Goal: Transaction & Acquisition: Book appointment/travel/reservation

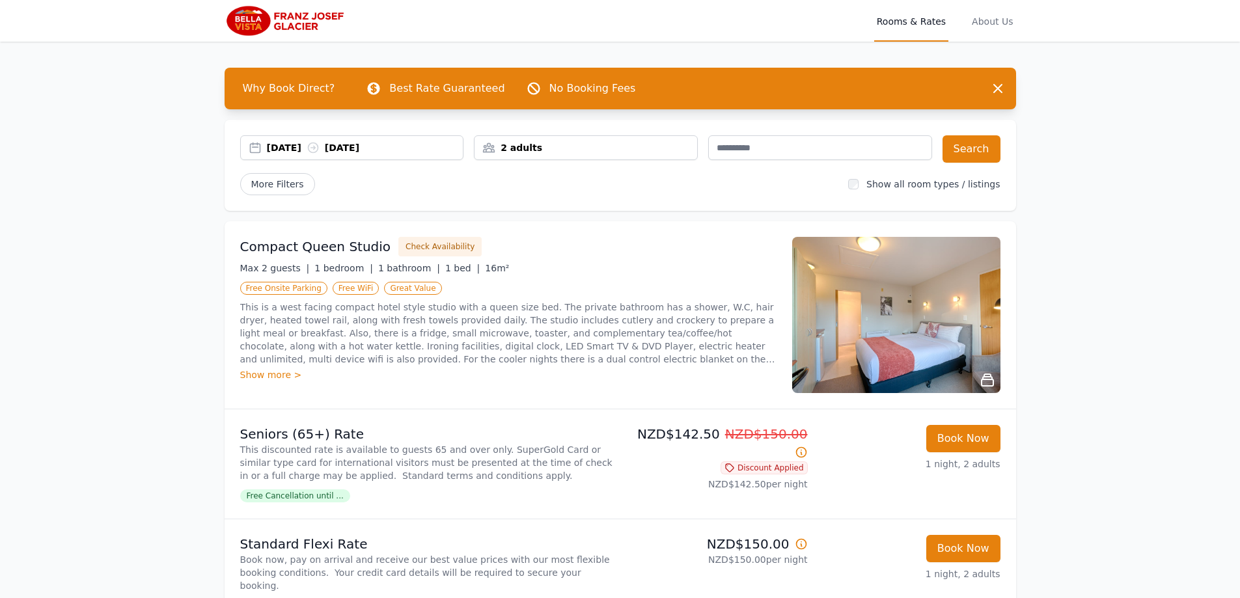
click at [374, 146] on div "[DATE] [DATE]" at bounding box center [365, 147] width 197 height 13
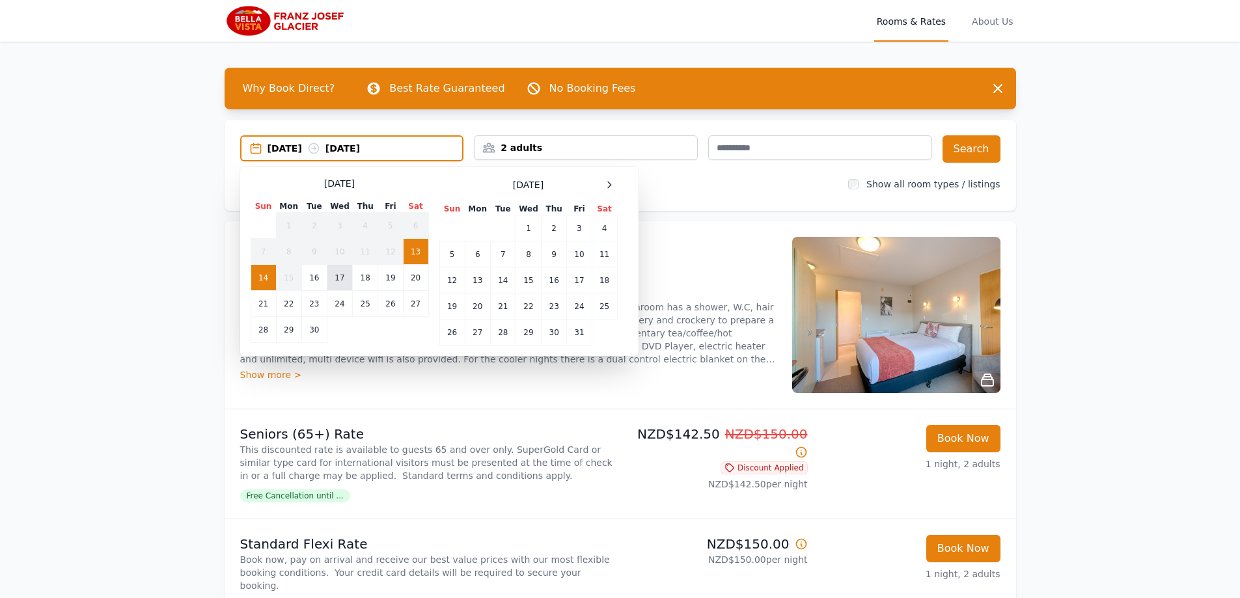
click at [339, 275] on td "17" at bounding box center [339, 278] width 25 height 26
click at [361, 275] on td "18" at bounding box center [365, 278] width 25 height 26
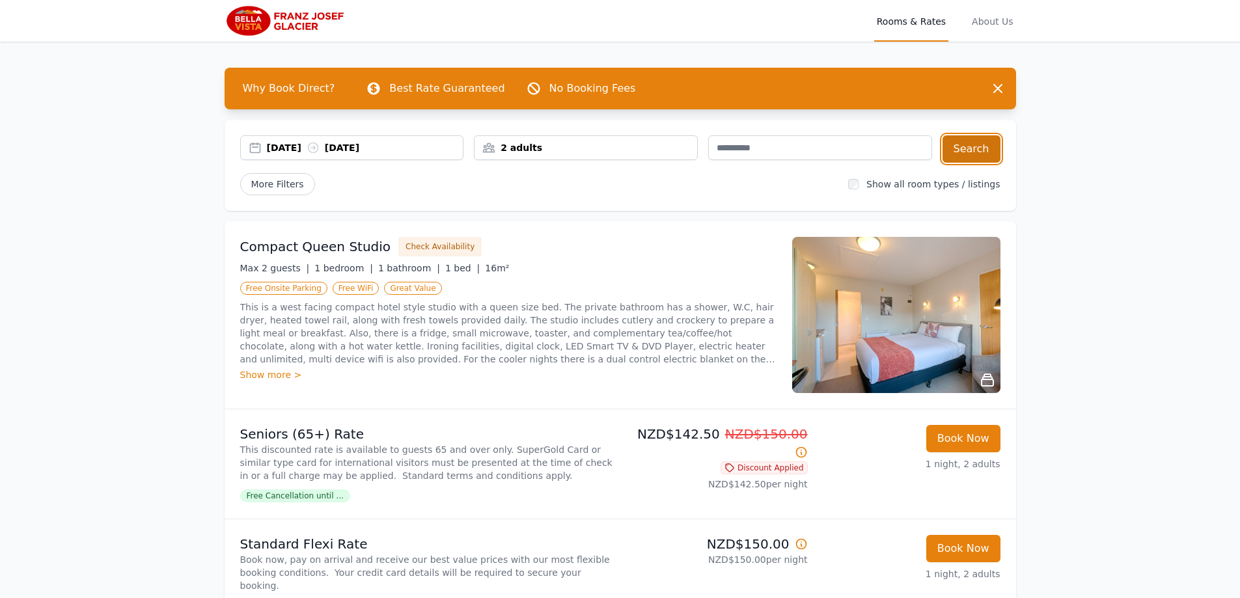
click at [975, 143] on button "Search" at bounding box center [972, 148] width 58 height 27
click at [365, 146] on div "[DATE] [DATE]" at bounding box center [365, 147] width 197 height 13
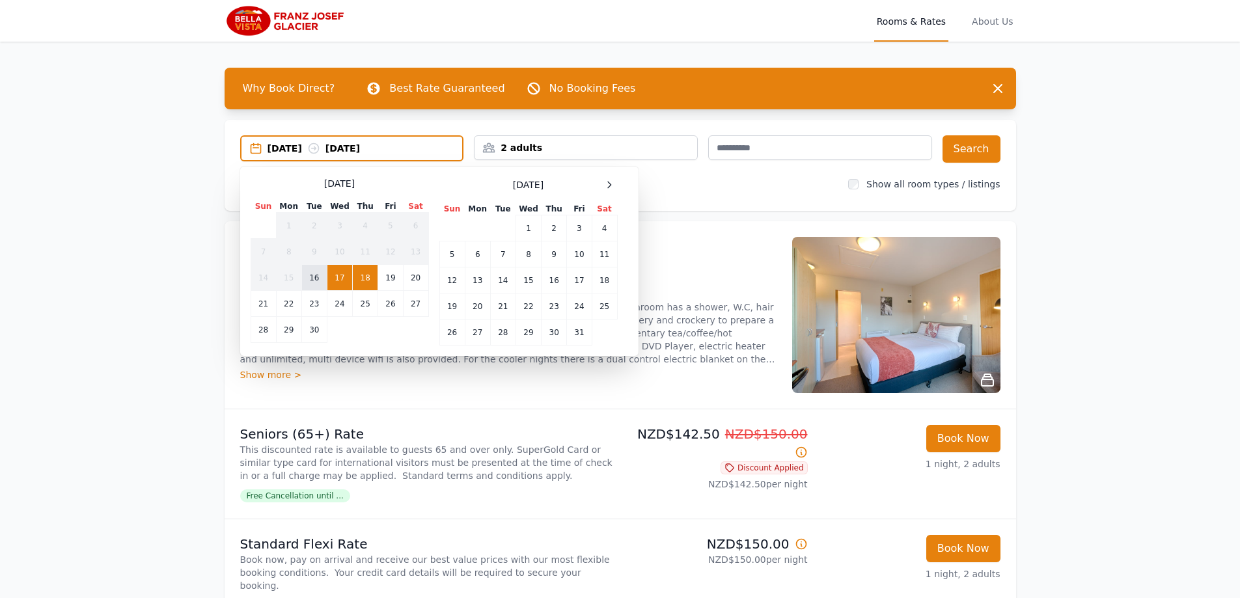
click at [315, 277] on td "16" at bounding box center [313, 278] width 25 height 26
click at [336, 277] on td "17" at bounding box center [339, 278] width 25 height 26
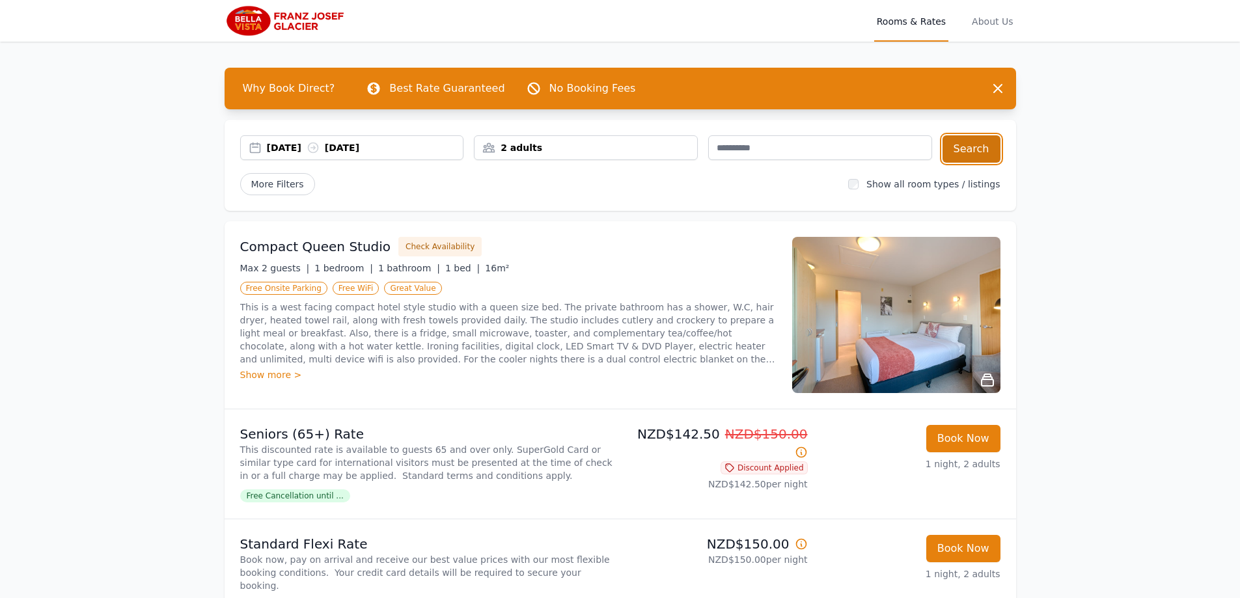
click at [970, 148] on button "Search" at bounding box center [972, 148] width 58 height 27
